Goal: Task Accomplishment & Management: Manage account settings

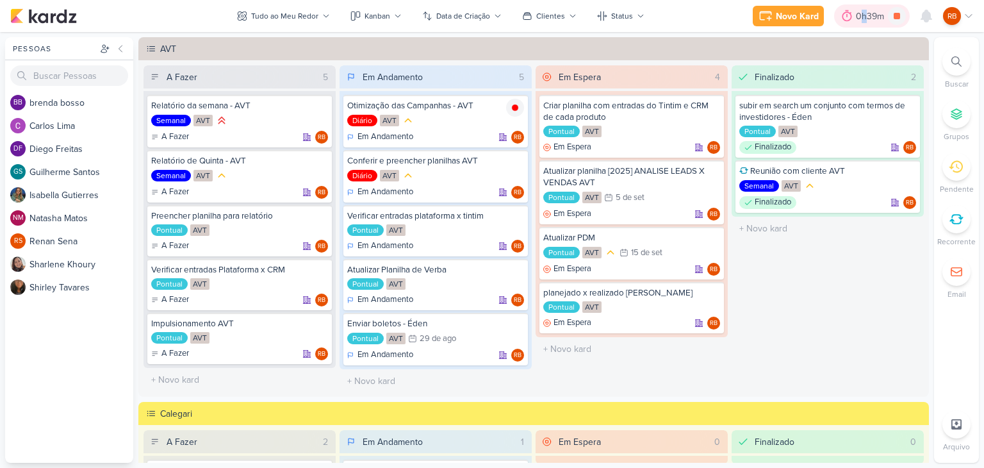
click at [864, 16] on div "0h39m" at bounding box center [872, 16] width 32 height 13
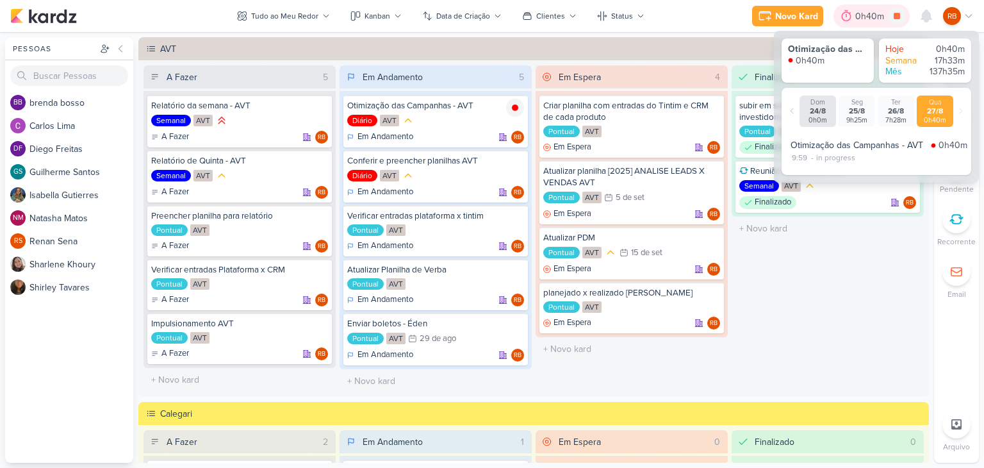
click at [864, 16] on div "0h40m" at bounding box center [872, 16] width 33 height 13
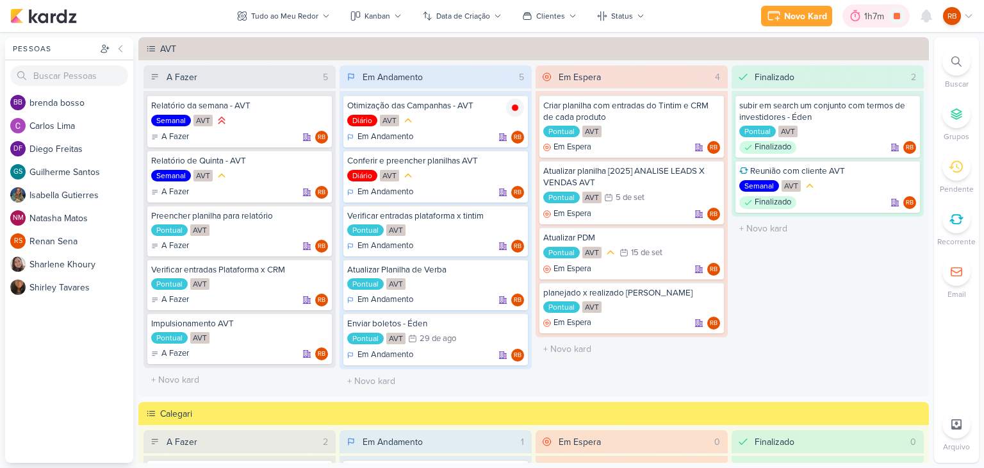
click at [875, 14] on div "1h7m" at bounding box center [877, 16] width 24 height 13
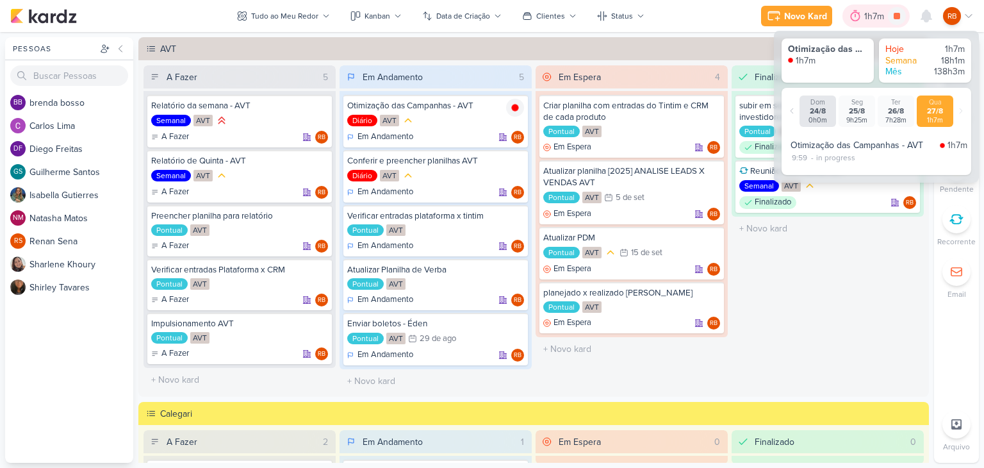
click at [875, 14] on div "1h7m" at bounding box center [877, 16] width 24 height 13
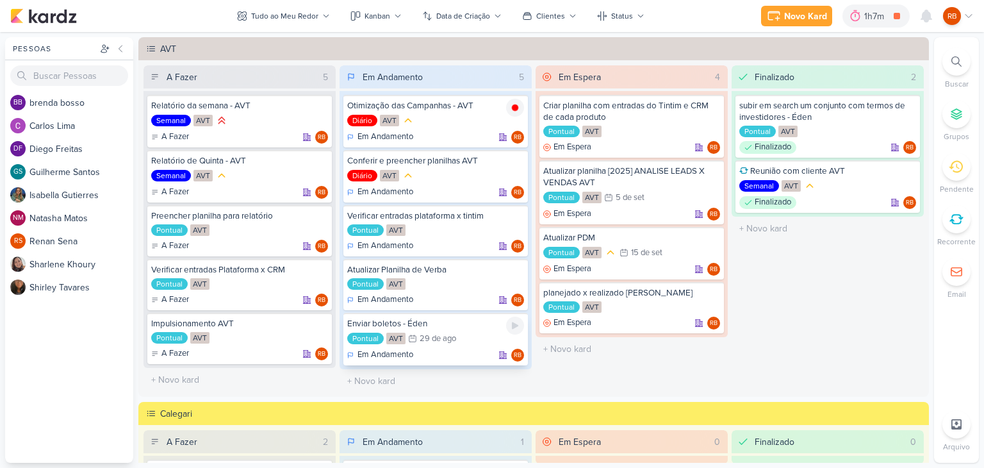
click at [458, 328] on div "Enviar boletos - Éden Pontual AVT 29/8 [DATE] Em Andamento RB" at bounding box center [435, 339] width 185 height 53
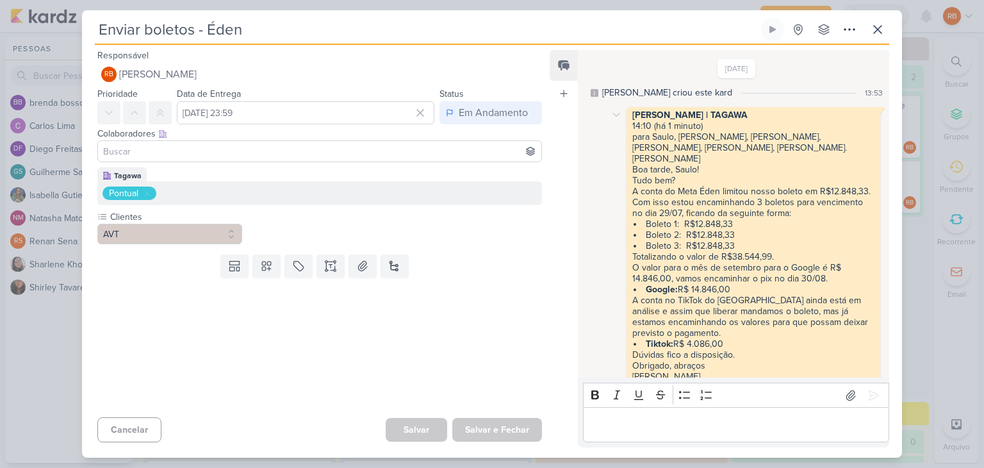
scroll to position [119, 0]
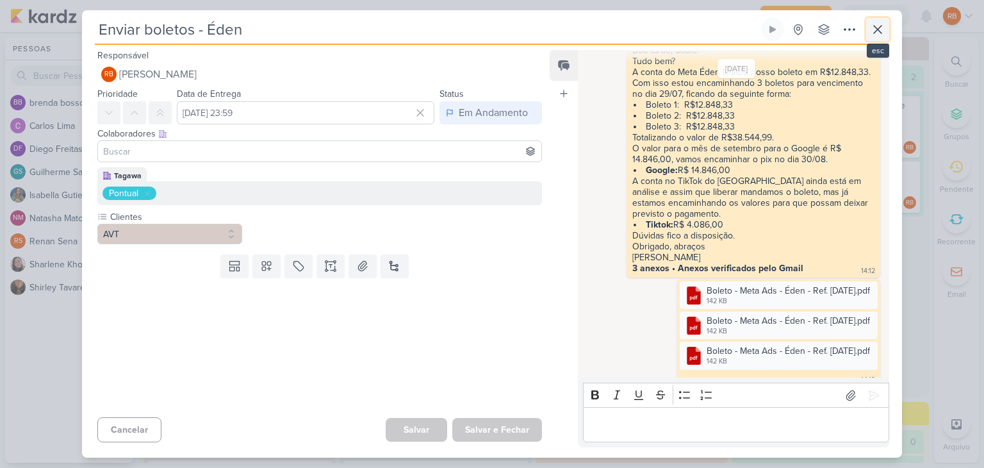
click at [875, 31] on icon at bounding box center [878, 30] width 8 height 8
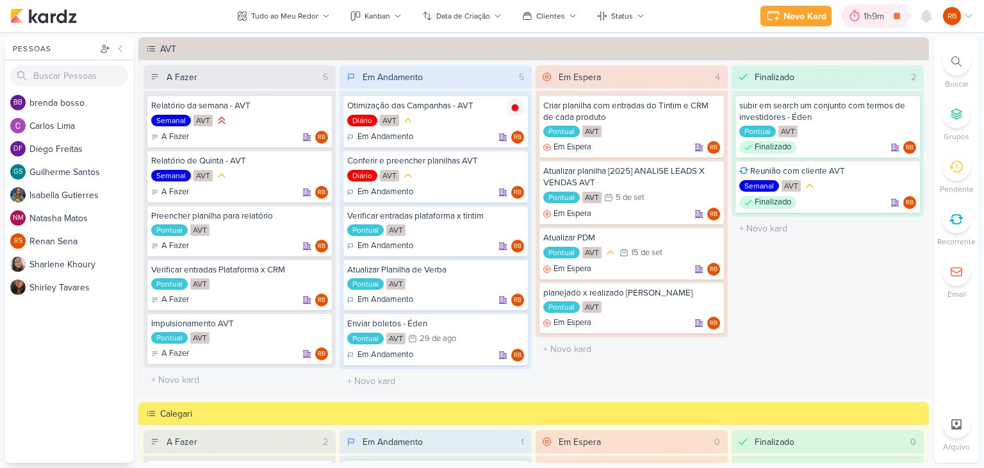
click at [866, 10] on div "1h9m" at bounding box center [876, 16] width 24 height 13
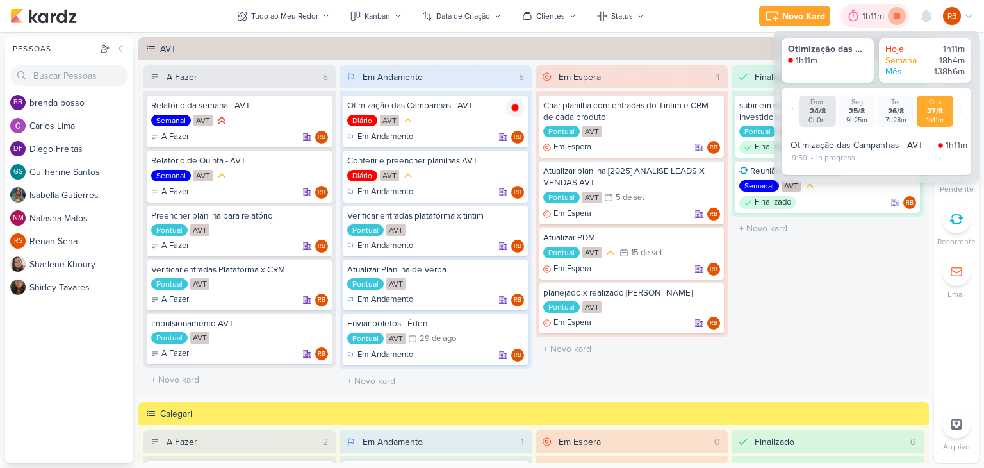
click at [899, 17] on icon at bounding box center [897, 16] width 6 height 6
click at [483, 326] on div "Enviar boletos - Éden" at bounding box center [435, 324] width 177 height 12
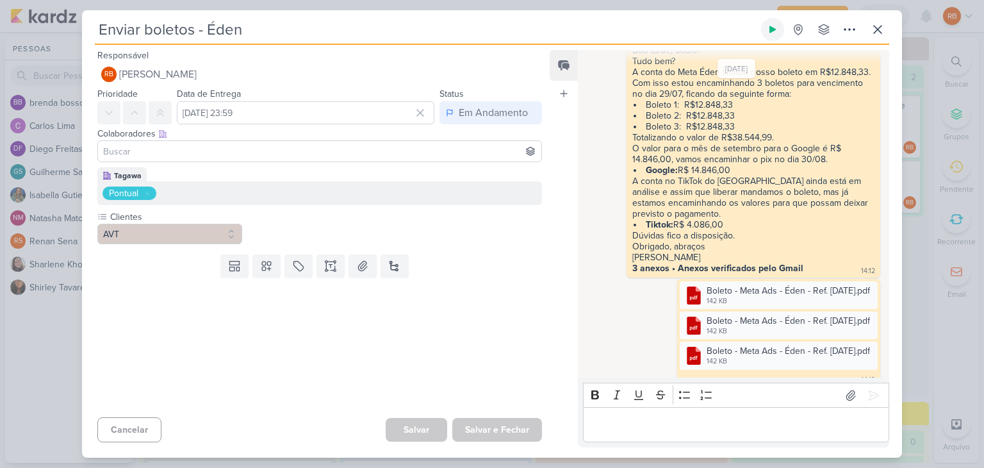
click at [779, 29] on button at bounding box center [772, 29] width 23 height 23
click at [655, 420] on p "Editor editing area: main" at bounding box center [736, 424] width 293 height 15
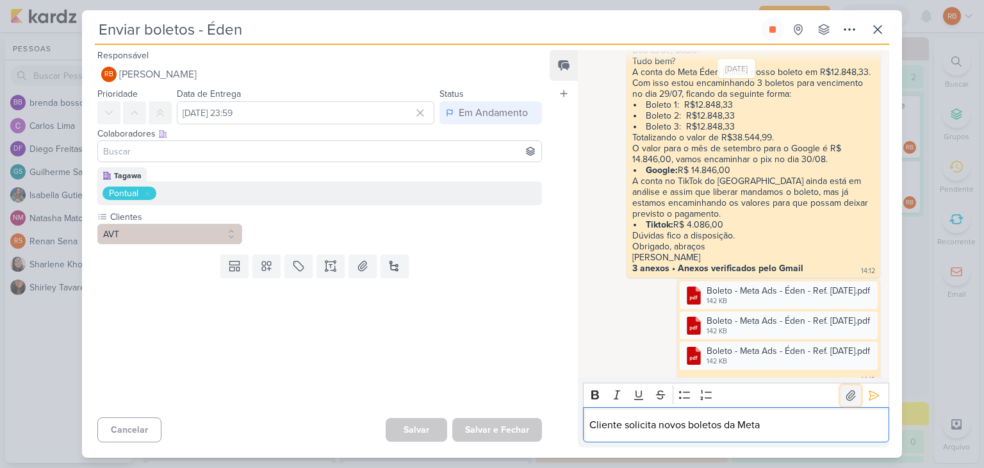
click at [845, 401] on icon at bounding box center [851, 395] width 13 height 13
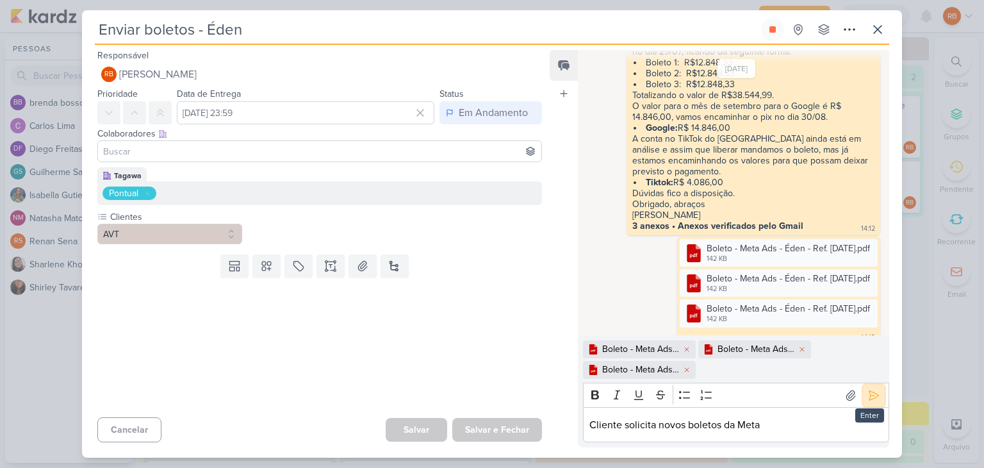
click at [869, 397] on icon at bounding box center [874, 395] width 13 height 13
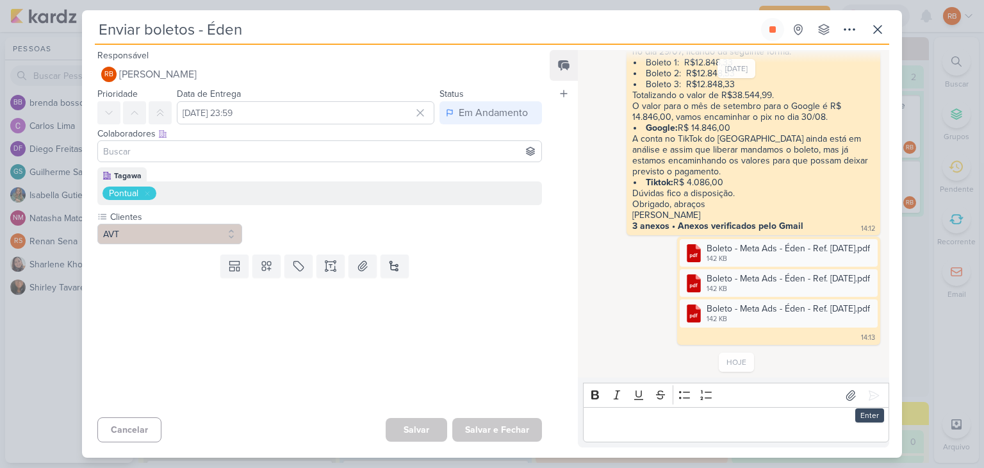
scroll to position [261, 0]
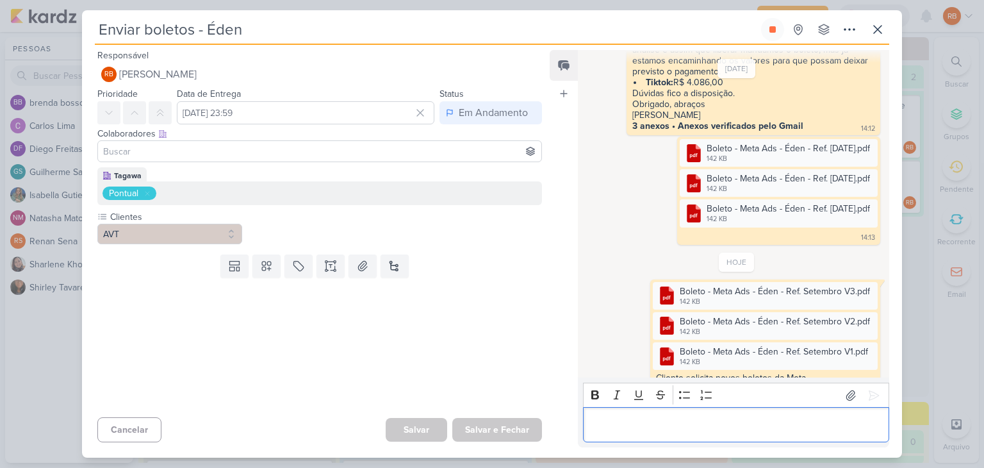
click at [631, 424] on p "Editor editing area: main" at bounding box center [736, 424] width 293 height 15
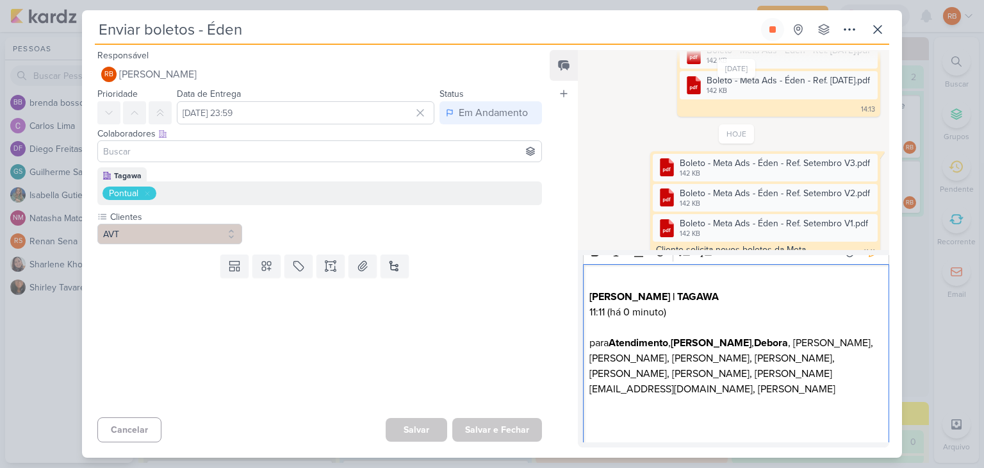
scroll to position [0, 0]
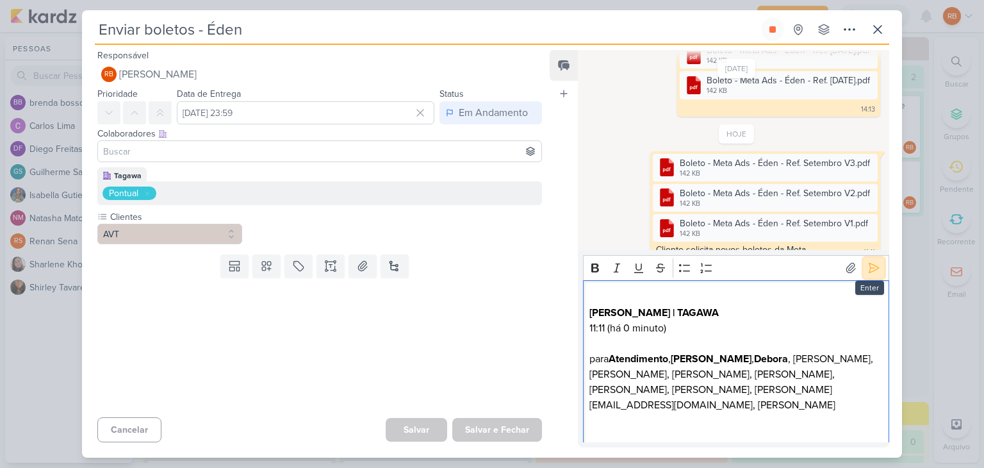
click at [868, 263] on icon at bounding box center [874, 267] width 13 height 13
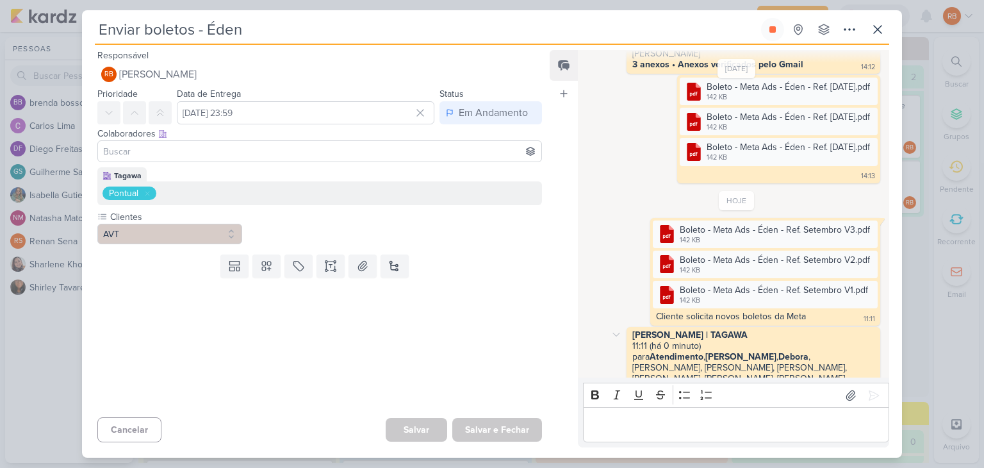
click at [679, 354] on div "para Atendimento , [PERSON_NAME] , [PERSON_NAME] , [PERSON_NAME], [PERSON_NAME]…" at bounding box center [741, 378] width 217 height 54
click at [729, 351] on strong "[PERSON_NAME]" at bounding box center [741, 356] width 71 height 11
click at [621, 327] on div at bounding box center [616, 334] width 15 height 15
click at [635, 351] on div "Deletar" at bounding box center [649, 357] width 29 height 13
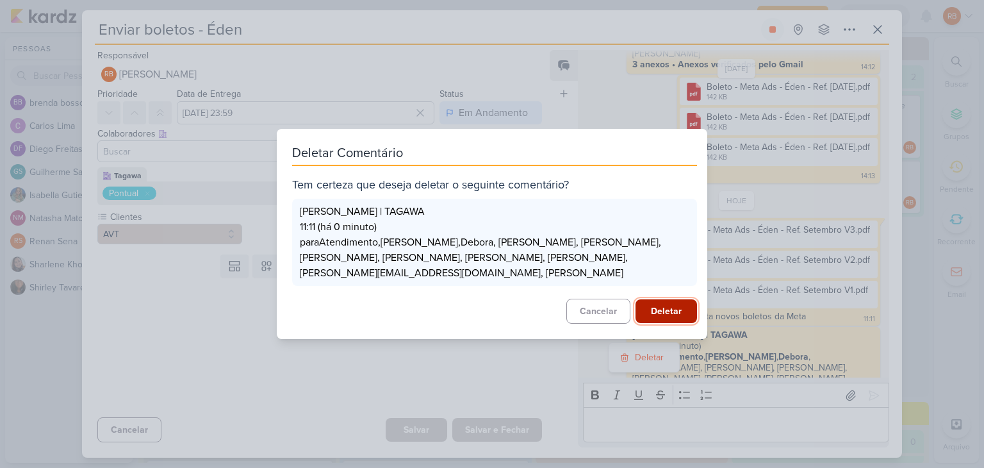
click at [662, 304] on button "Deletar" at bounding box center [667, 311] width 62 height 24
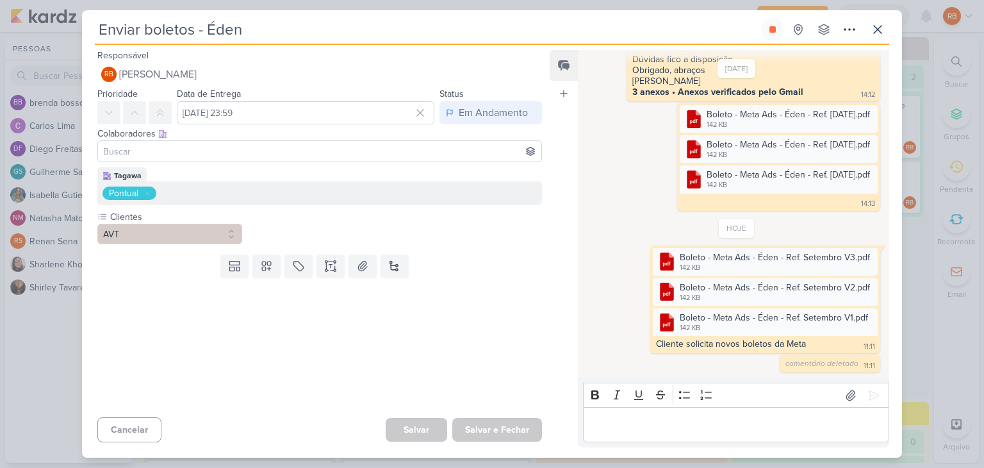
scroll to position [281, 0]
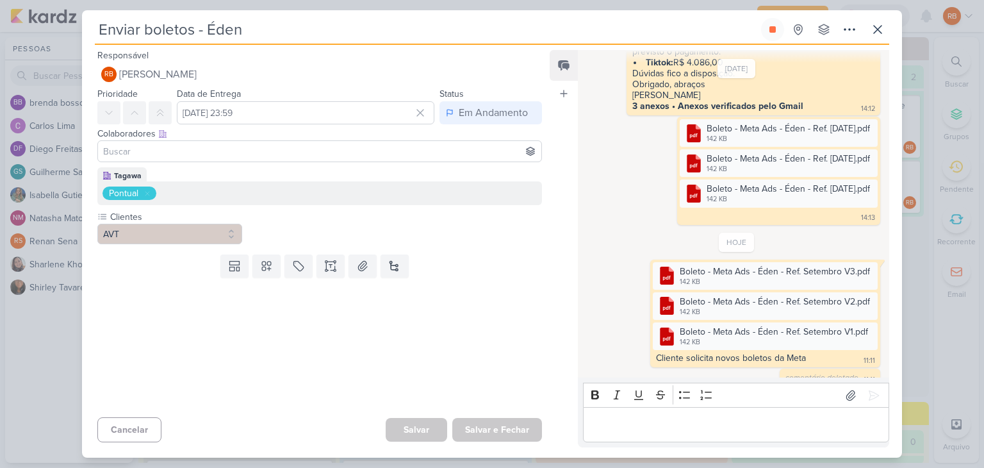
click at [679, 424] on p "Editor editing area: main" at bounding box center [736, 424] width 293 height 15
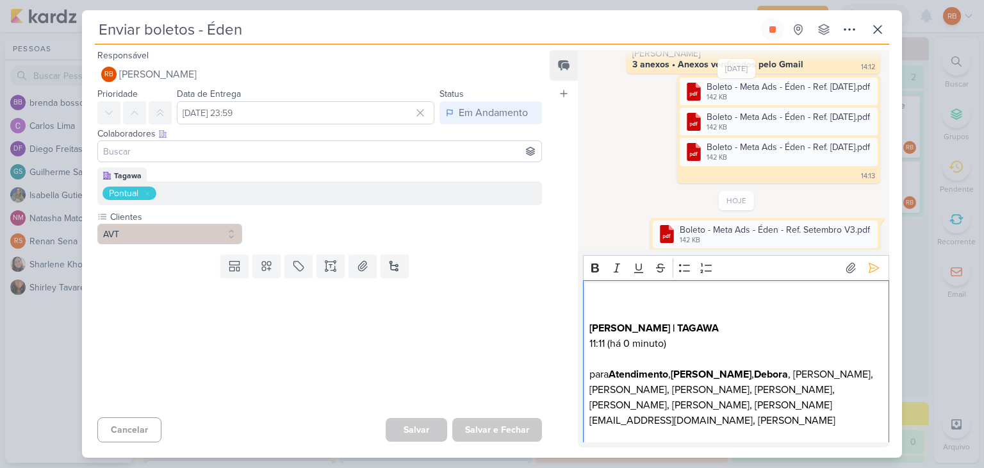
scroll to position [0, 0]
click at [869, 271] on icon at bounding box center [874, 267] width 13 height 13
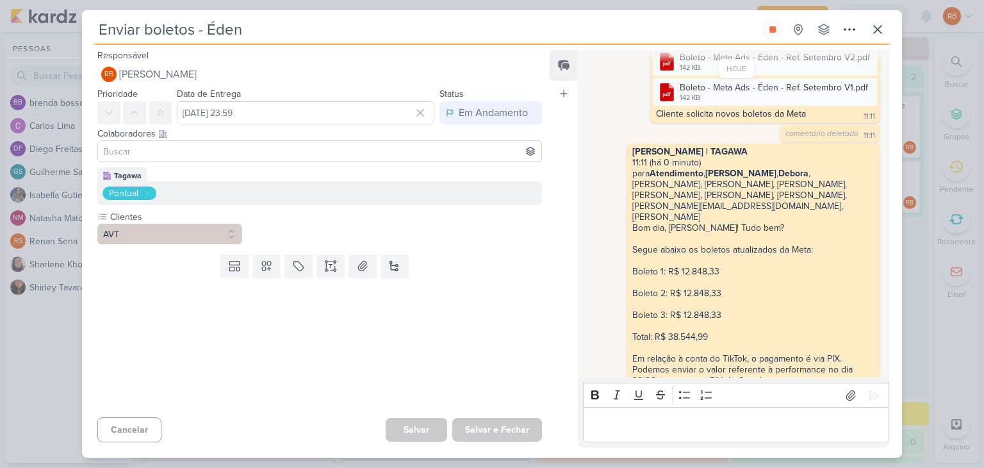
scroll to position [622, 0]
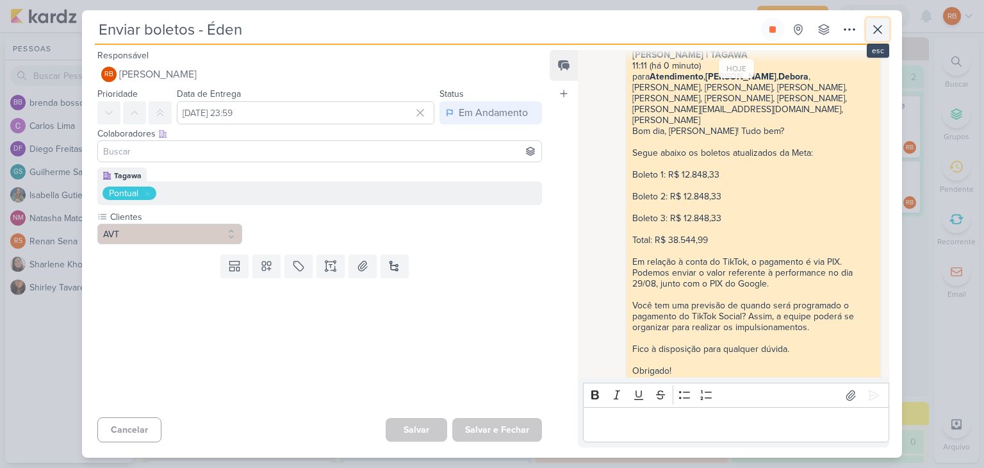
click at [880, 26] on icon at bounding box center [877, 29] width 15 height 15
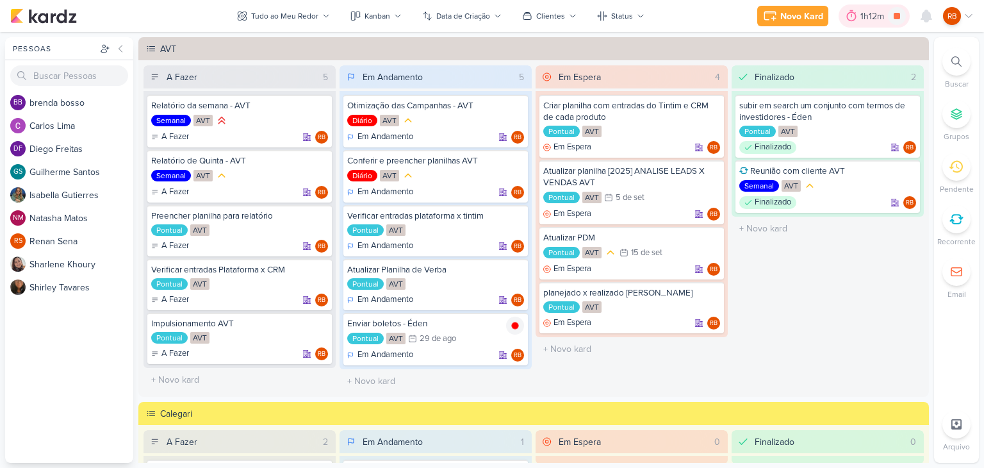
click at [861, 13] on div "1h12m" at bounding box center [875, 16] width 28 height 13
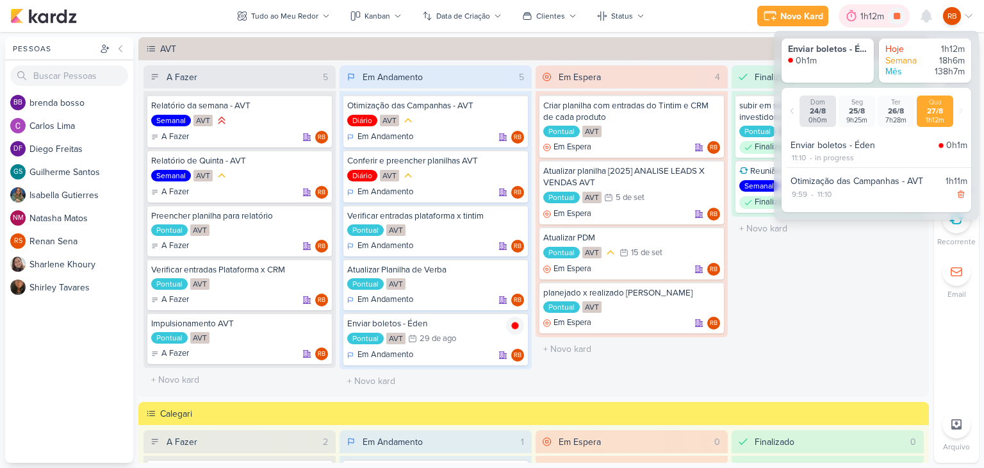
click at [861, 13] on div "1h12m" at bounding box center [875, 16] width 28 height 13
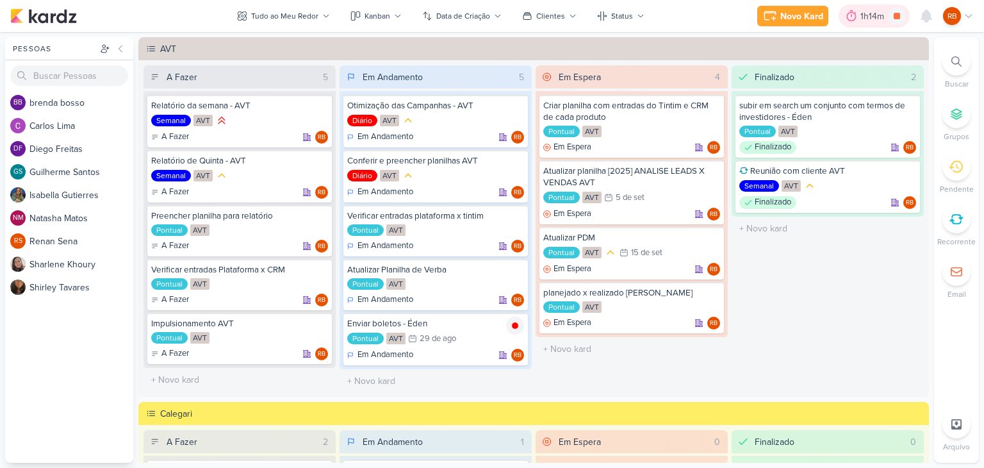
click at [868, 15] on div "1h14m" at bounding box center [875, 16] width 28 height 13
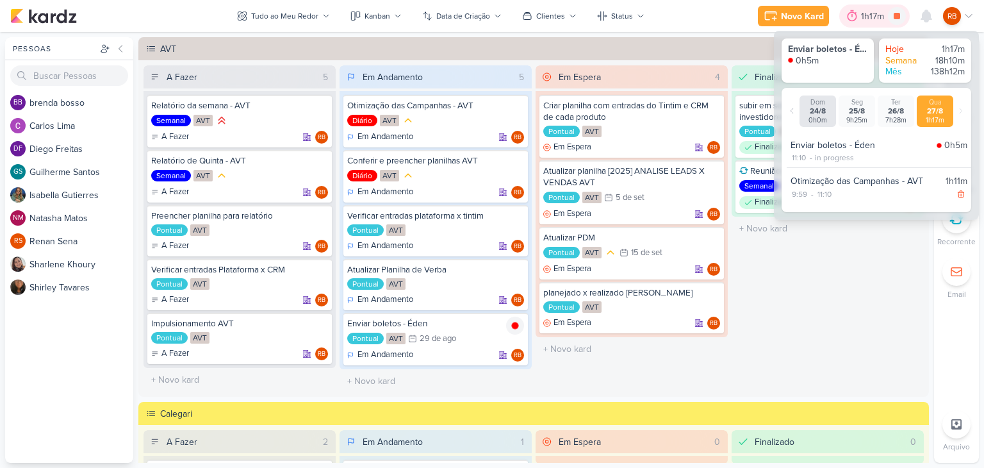
click at [868, 15] on div "1h17m" at bounding box center [874, 16] width 27 height 13
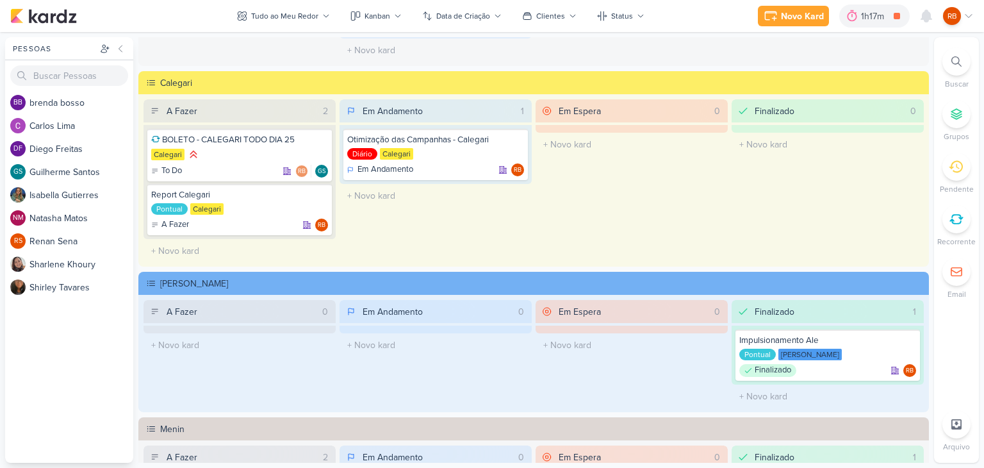
scroll to position [513, 0]
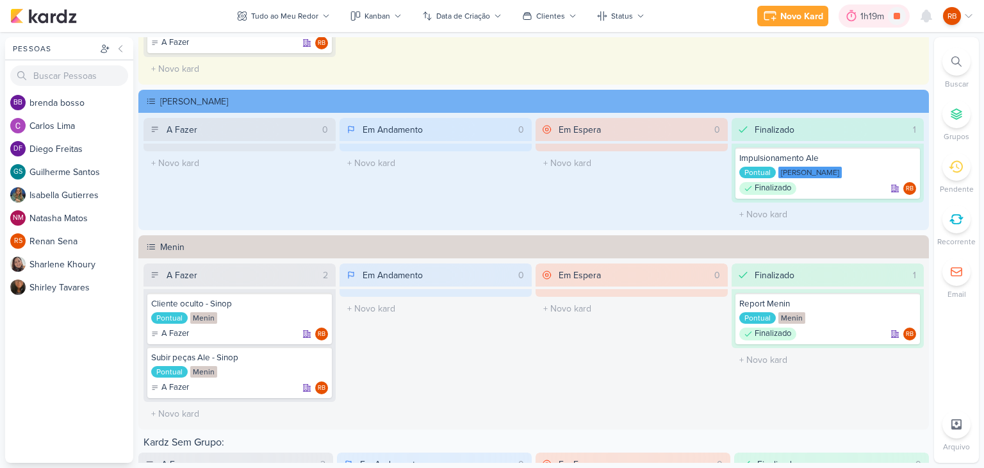
click at [861, 19] on div "1h19m" at bounding box center [875, 16] width 28 height 13
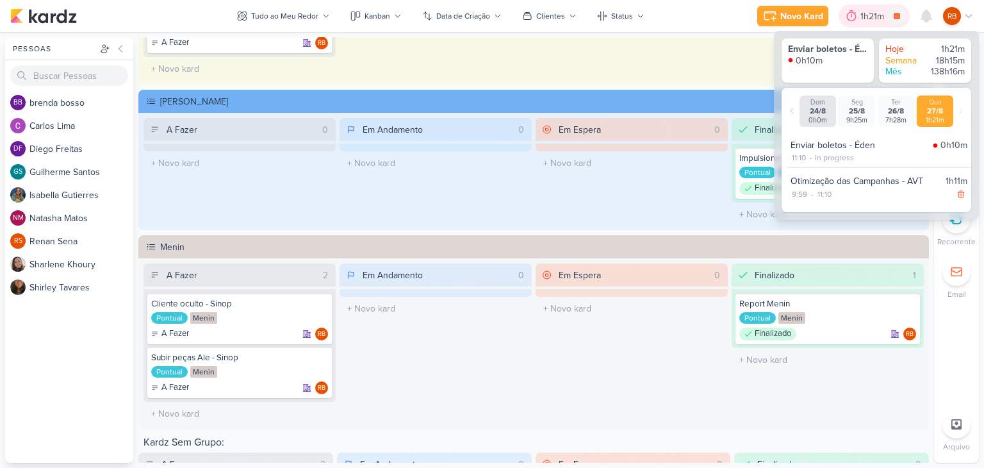
click at [861, 19] on div "1h21m" at bounding box center [875, 16] width 28 height 13
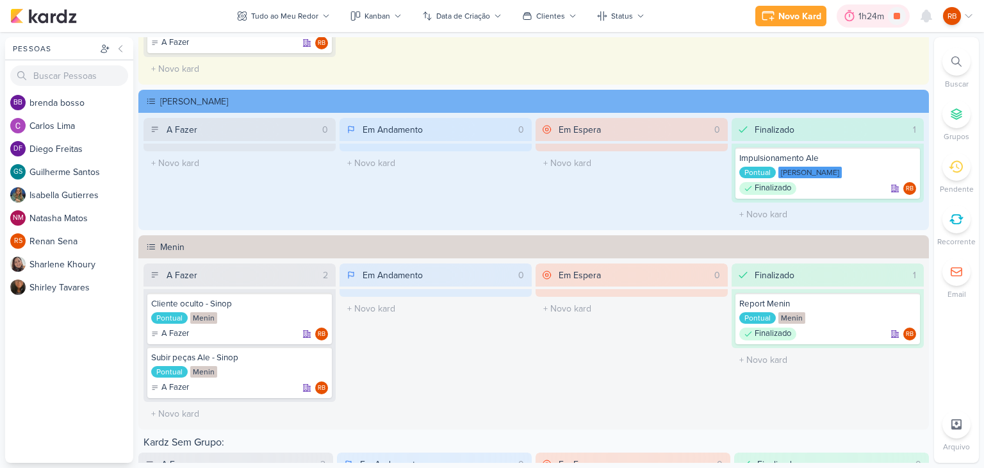
click at [866, 13] on div "1h24m" at bounding box center [873, 16] width 29 height 13
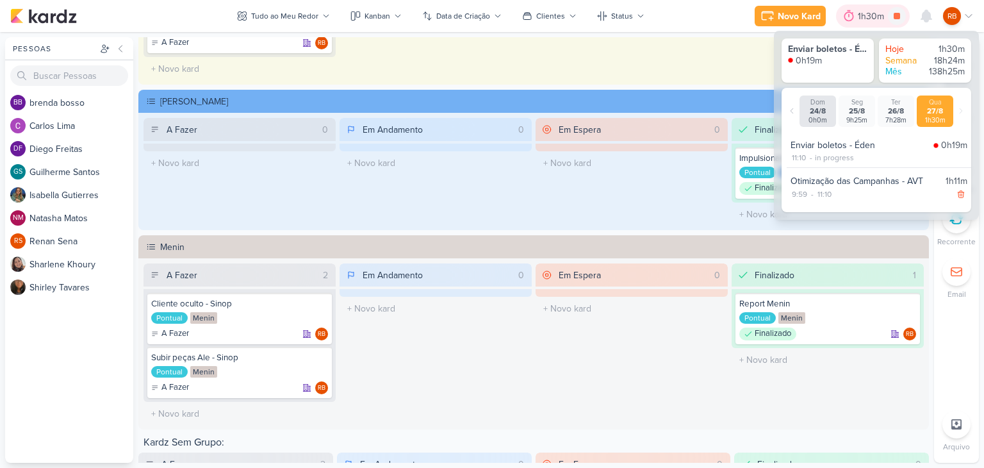
click at [866, 13] on div "1h30m" at bounding box center [873, 16] width 30 height 13
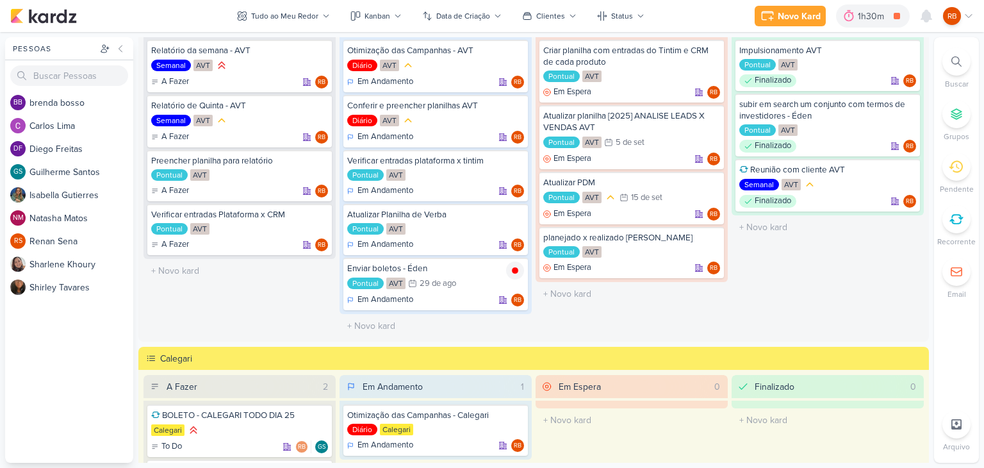
scroll to position [0, 0]
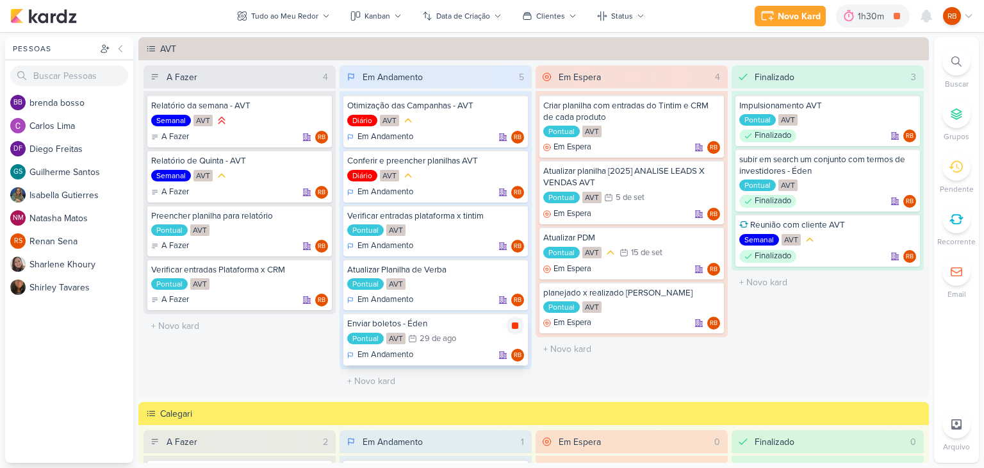
click at [512, 324] on icon at bounding box center [515, 325] width 6 height 6
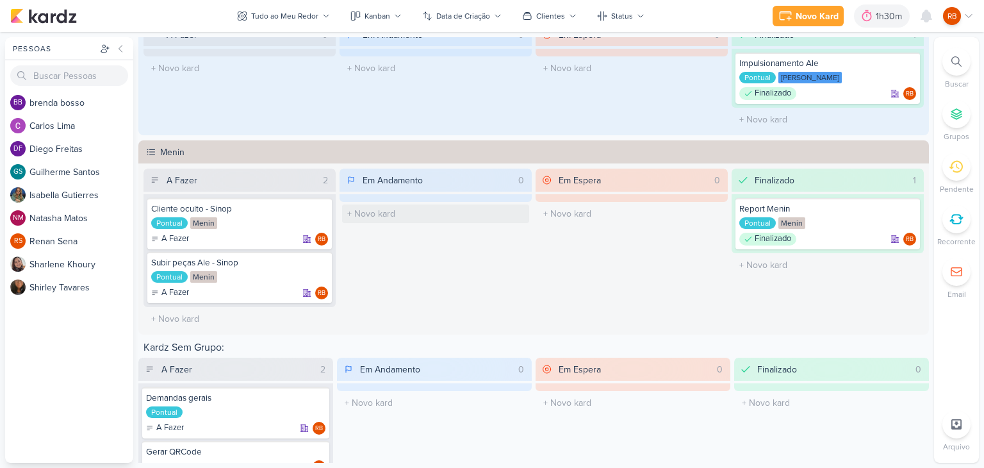
scroll to position [641, 0]
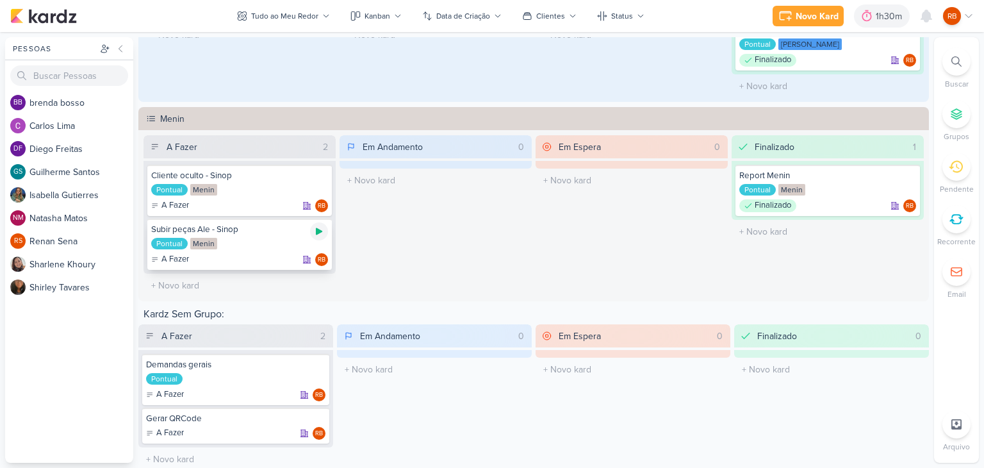
click at [318, 229] on icon at bounding box center [319, 231] width 6 height 7
click at [872, 16] on div "1h32m" at bounding box center [873, 16] width 29 height 13
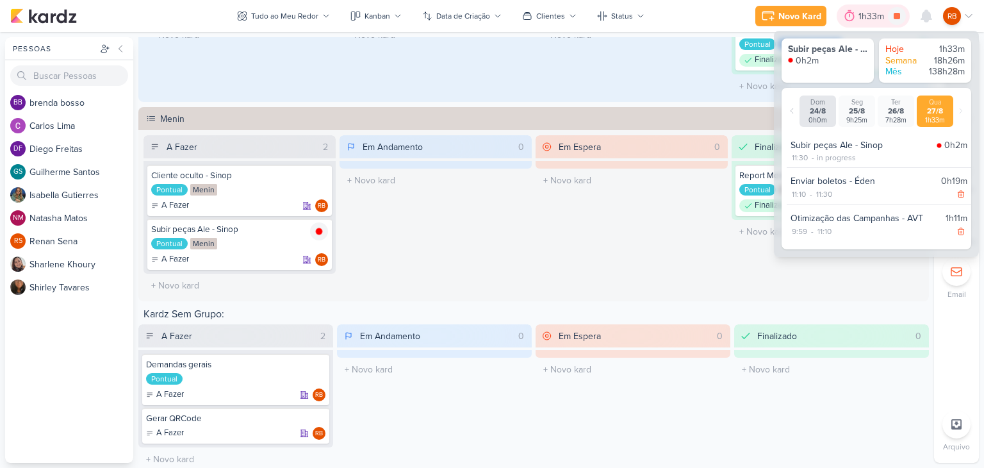
click at [872, 16] on div "1h33m" at bounding box center [873, 16] width 29 height 13
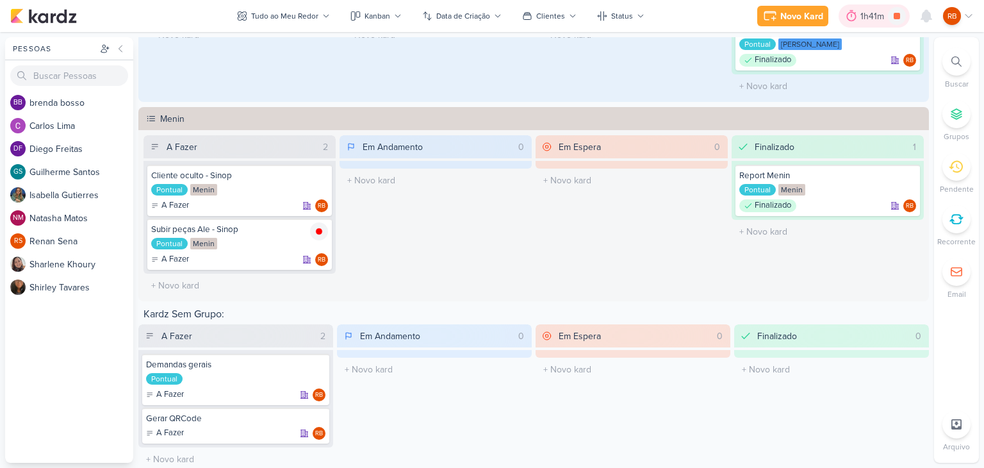
click at [870, 10] on div "1h41m" at bounding box center [875, 16] width 28 height 13
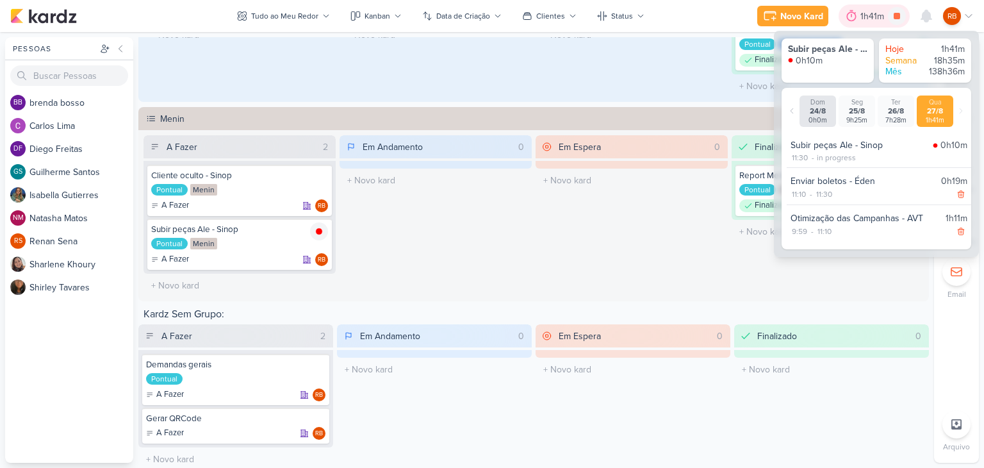
click at [870, 10] on div "1h41m" at bounding box center [875, 16] width 28 height 13
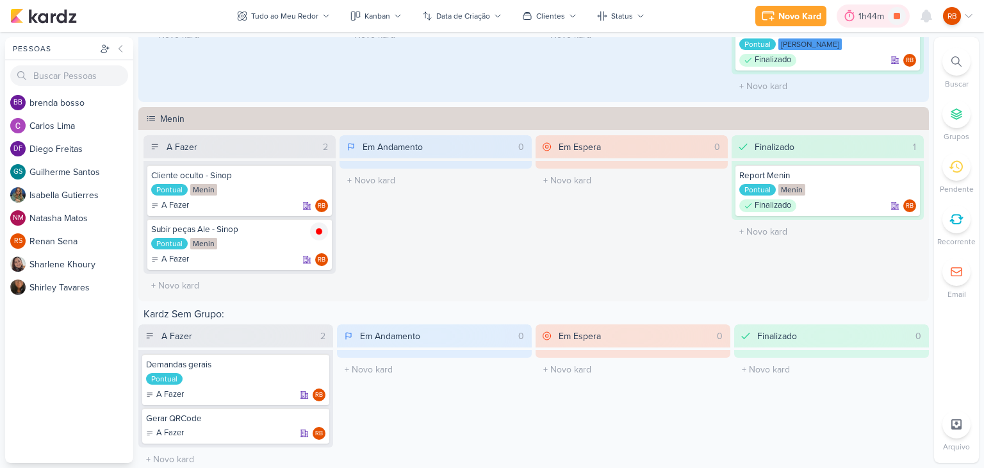
click at [868, 12] on div "1h44m" at bounding box center [873, 16] width 29 height 13
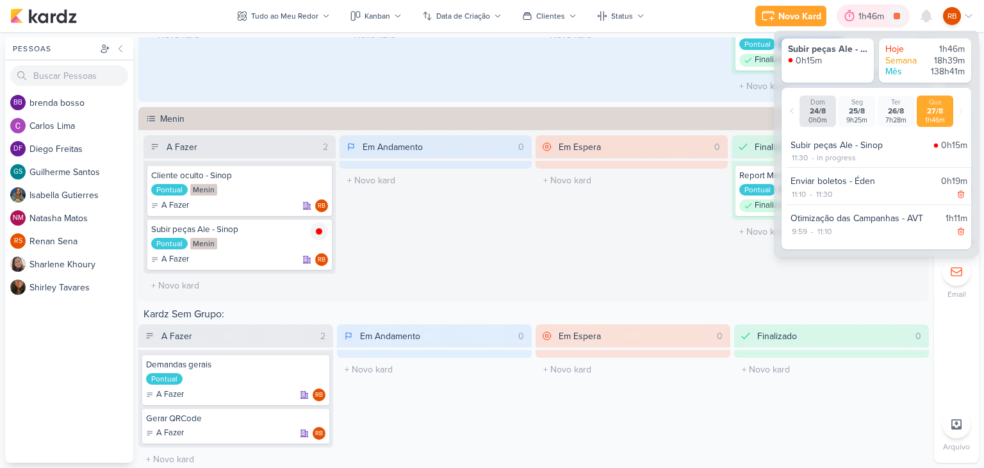
click at [868, 12] on div "1h46m" at bounding box center [873, 16] width 29 height 13
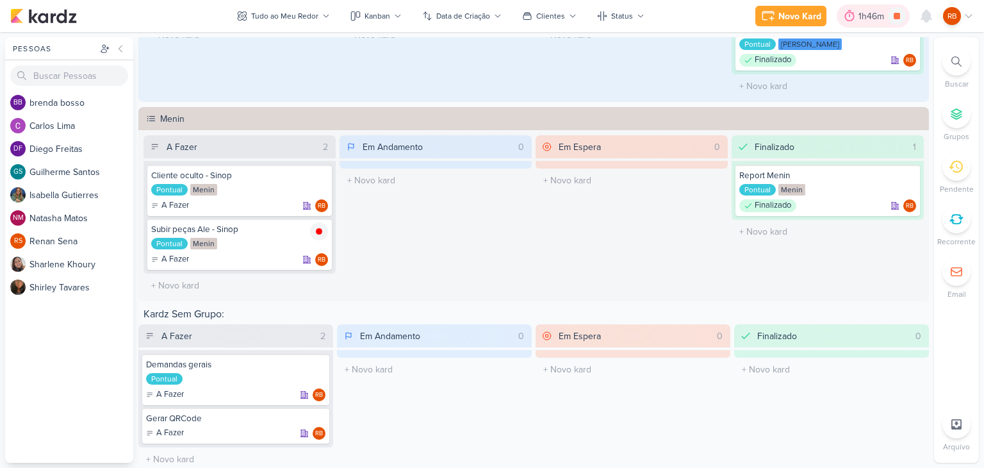
click at [864, 15] on div "1h46m" at bounding box center [873, 16] width 29 height 13
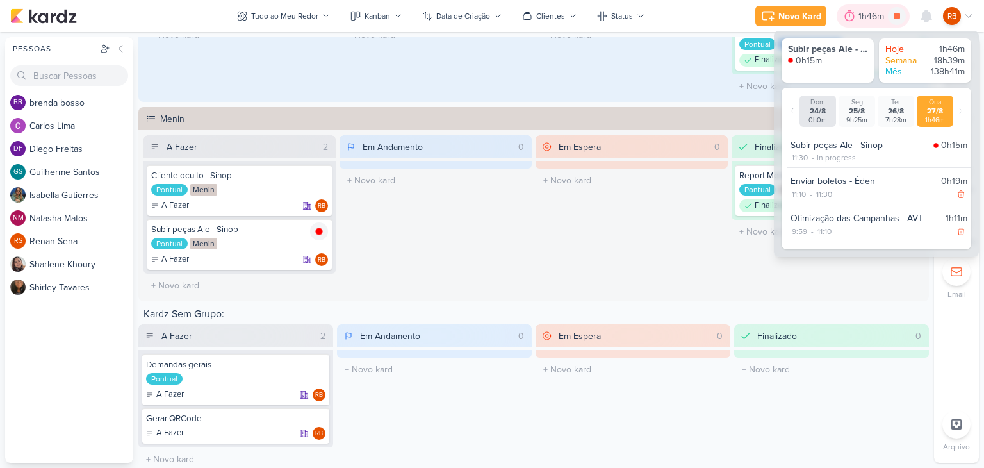
click at [864, 15] on div "1h46m" at bounding box center [873, 16] width 29 height 13
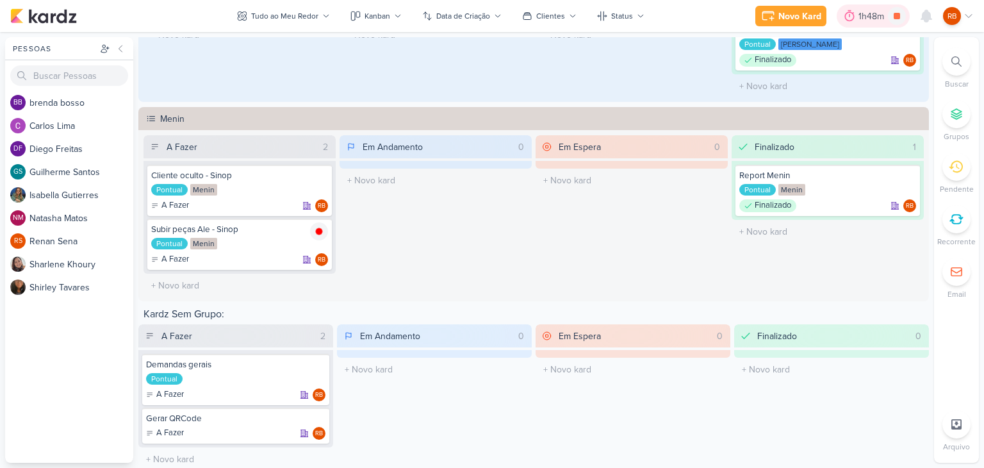
click at [866, 17] on div "1h48m" at bounding box center [873, 16] width 29 height 13
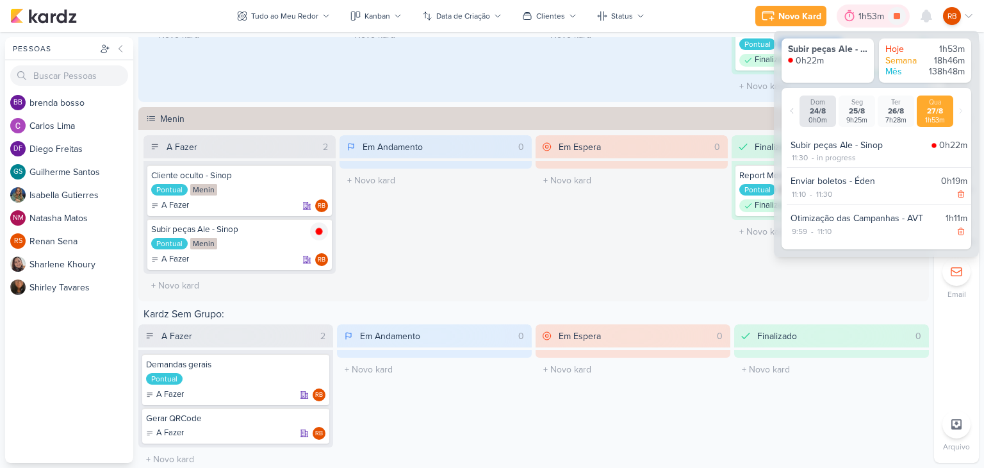
click at [866, 17] on div "1h53m" at bounding box center [873, 16] width 29 height 13
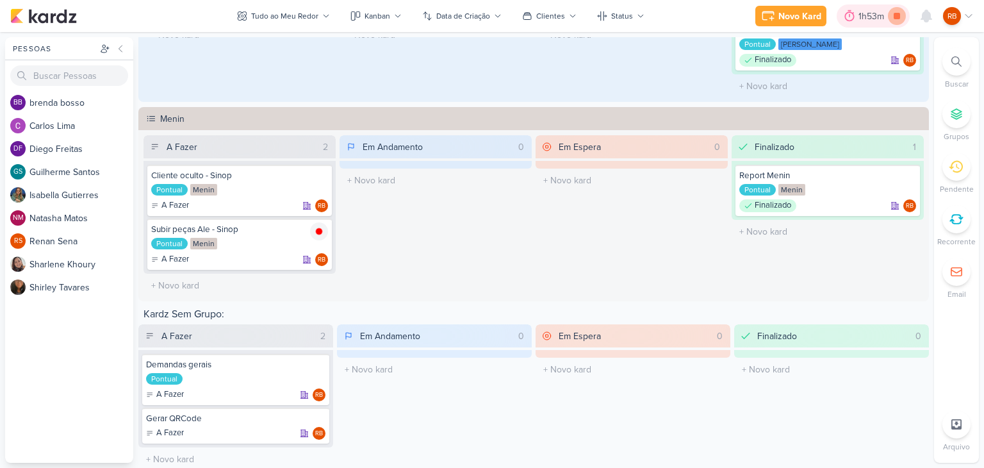
click at [895, 17] on icon at bounding box center [897, 16] width 6 height 6
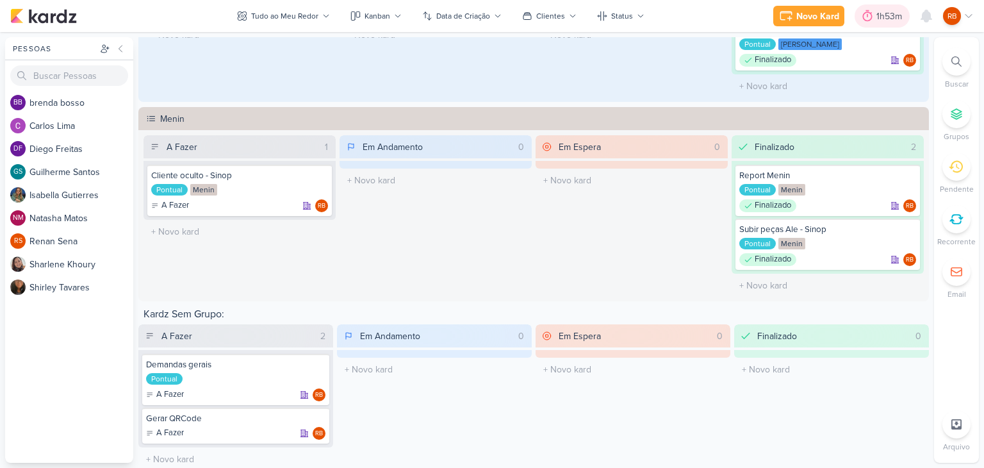
click at [881, 23] on div "1h53m" at bounding box center [882, 15] width 55 height 23
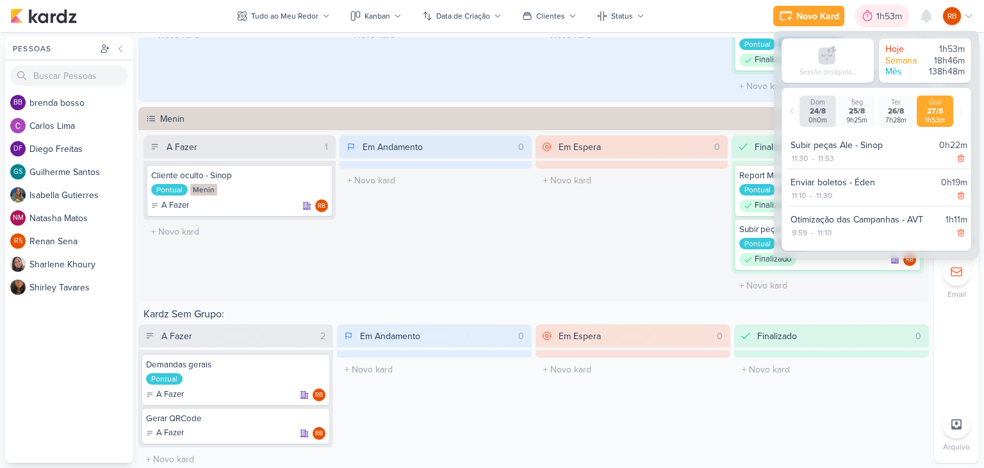
click at [881, 22] on div "1h53m" at bounding box center [891, 16] width 29 height 13
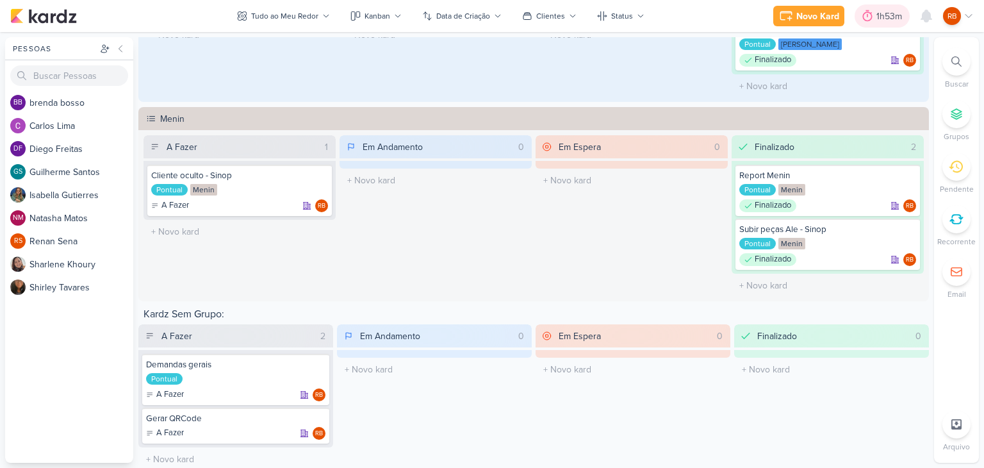
click at [878, 19] on div "1h53m" at bounding box center [891, 16] width 29 height 13
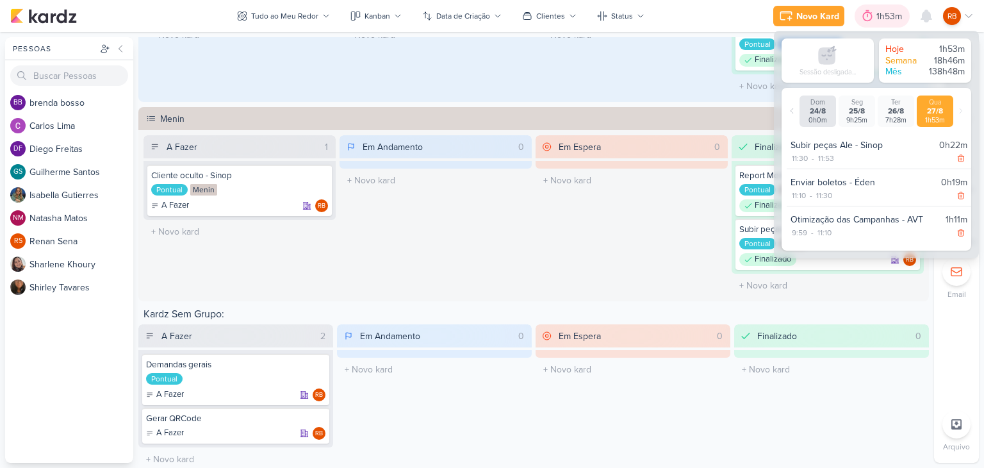
click at [882, 17] on div "1h53m" at bounding box center [891, 16] width 29 height 13
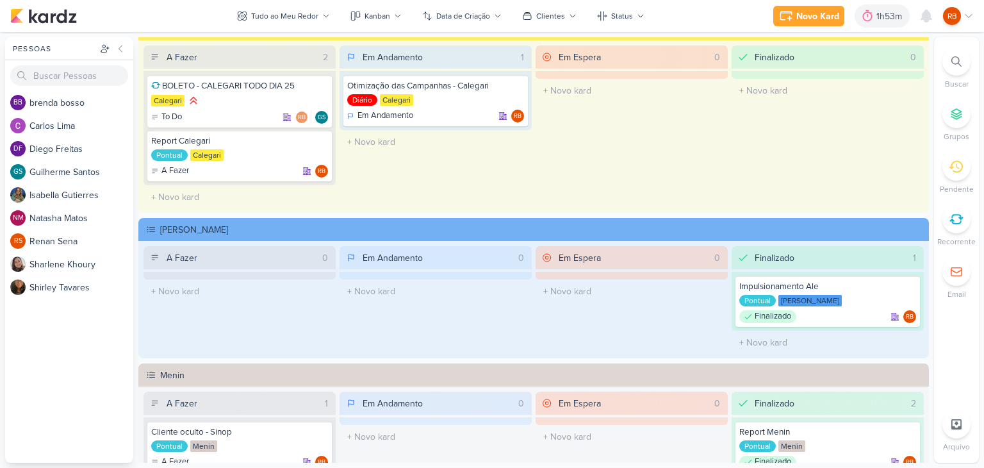
scroll to position [256, 0]
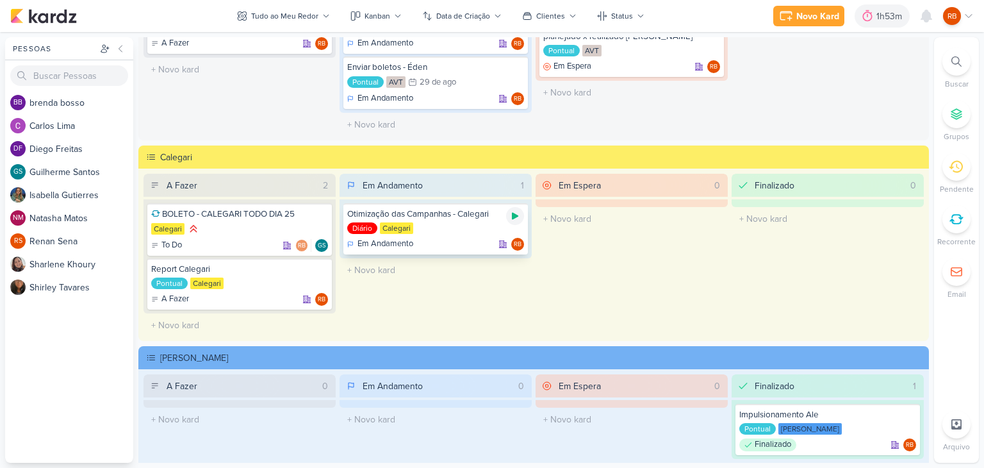
click at [507, 211] on div at bounding box center [515, 216] width 18 height 18
click at [877, 11] on div "1h53m" at bounding box center [873, 16] width 29 height 13
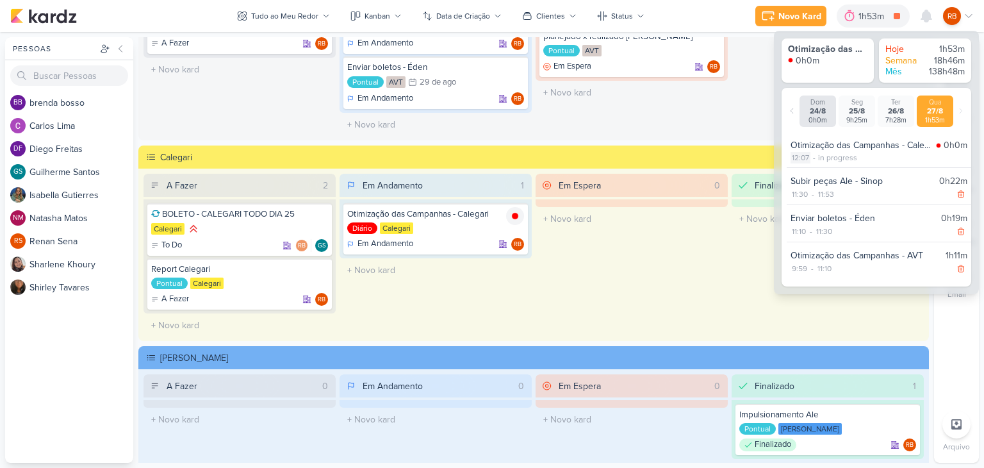
click at [806, 154] on div "12:07" at bounding box center [801, 158] width 20 height 12
select select "12"
click at [825, 170] on select "00 01 02 03 04 05 06 07 08 09 10 11 12 13 14 15 16 17 18 19 20 21 22 23 24 25 2…" at bounding box center [823, 174] width 18 height 15
select select "3"
click at [814, 167] on select "00 01 02 03 04 05 06 07 08 09 10 11 12 13 14 15 16 17 18 19 20 21 22 23 24 25 2…" at bounding box center [823, 174] width 18 height 15
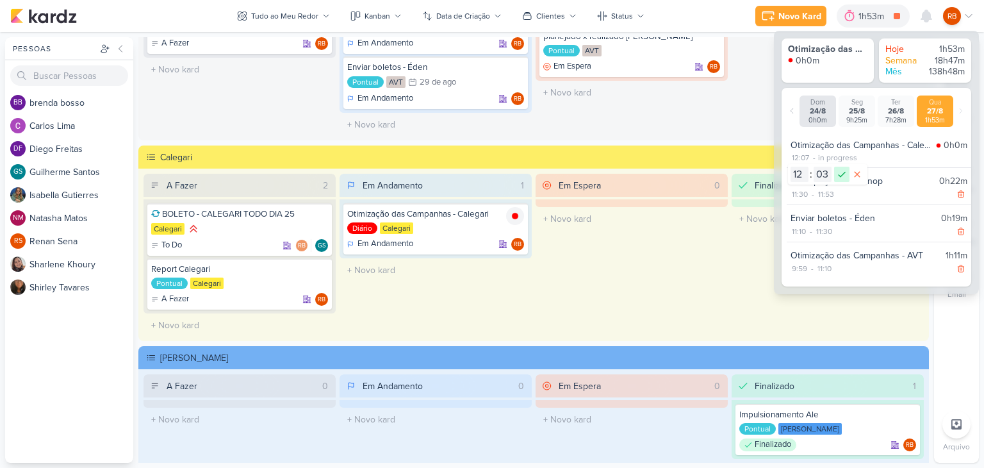
click at [841, 176] on icon at bounding box center [842, 174] width 8 height 6
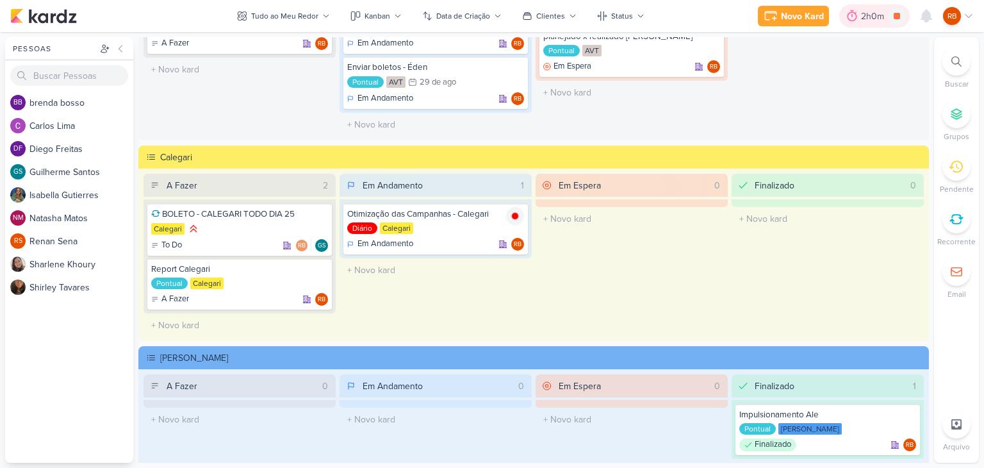
click at [875, 16] on div "2h0m" at bounding box center [874, 16] width 27 height 13
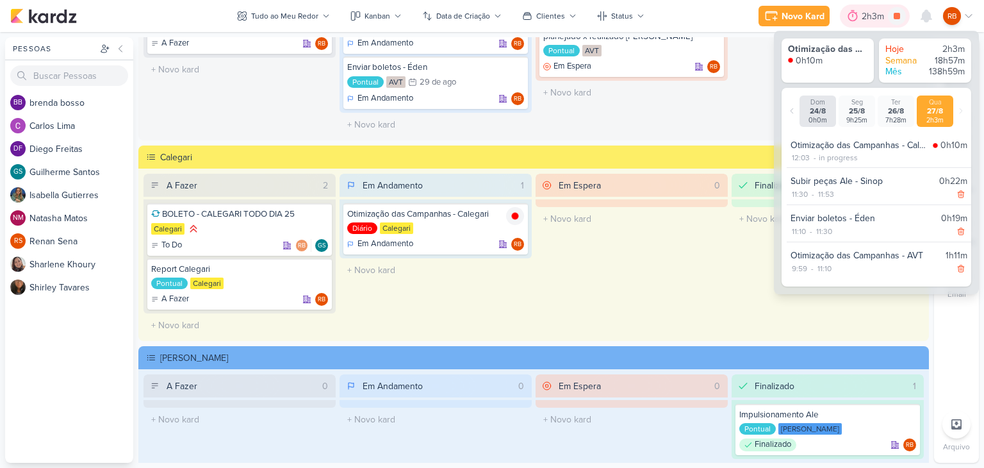
click at [875, 16] on div "2h3m" at bounding box center [875, 16] width 26 height 13
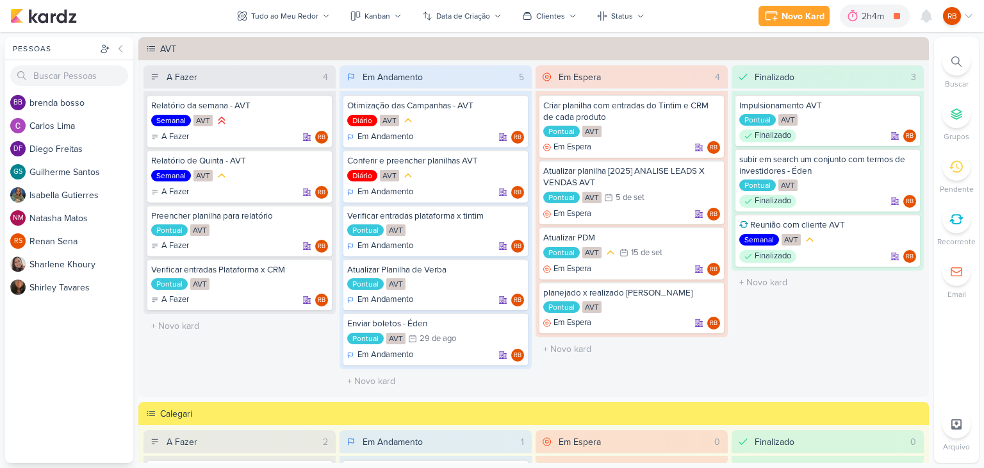
scroll to position [0, 0]
